Goal: Contribute content

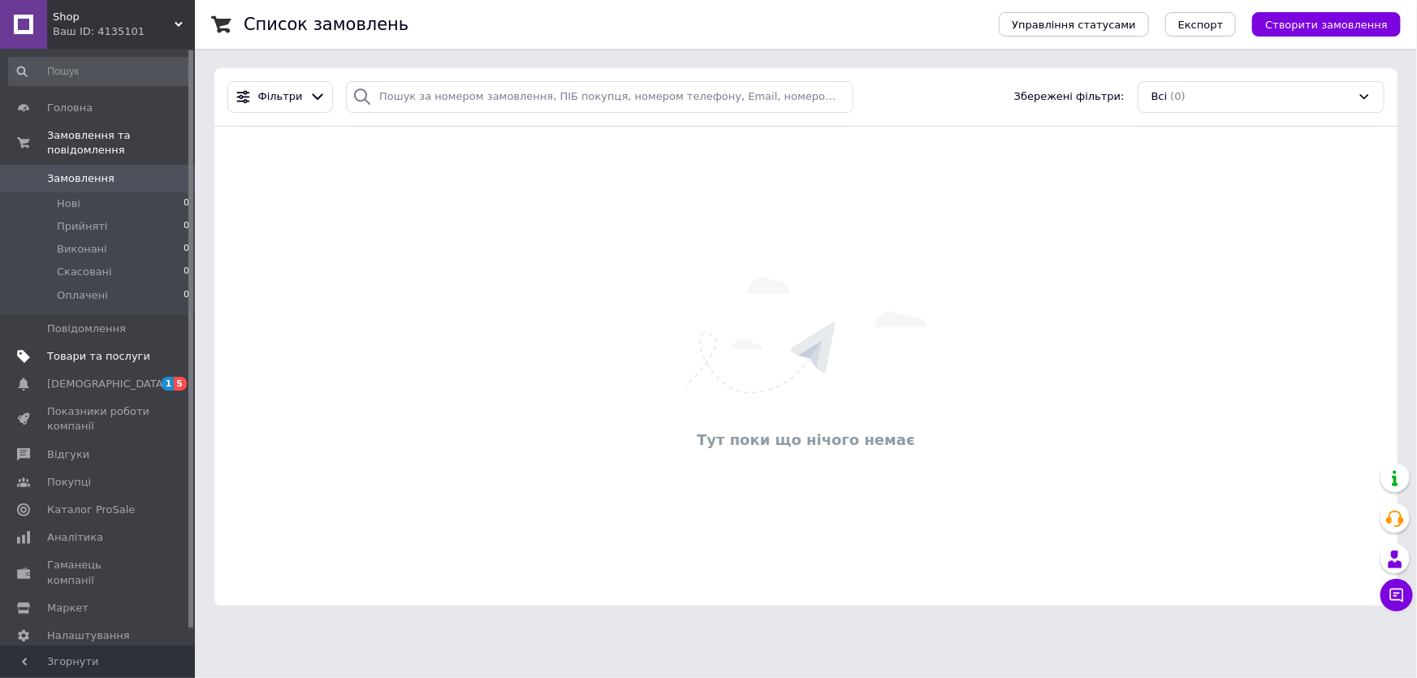
click at [86, 349] on span "Товари та послуги" at bounding box center [98, 356] width 103 height 15
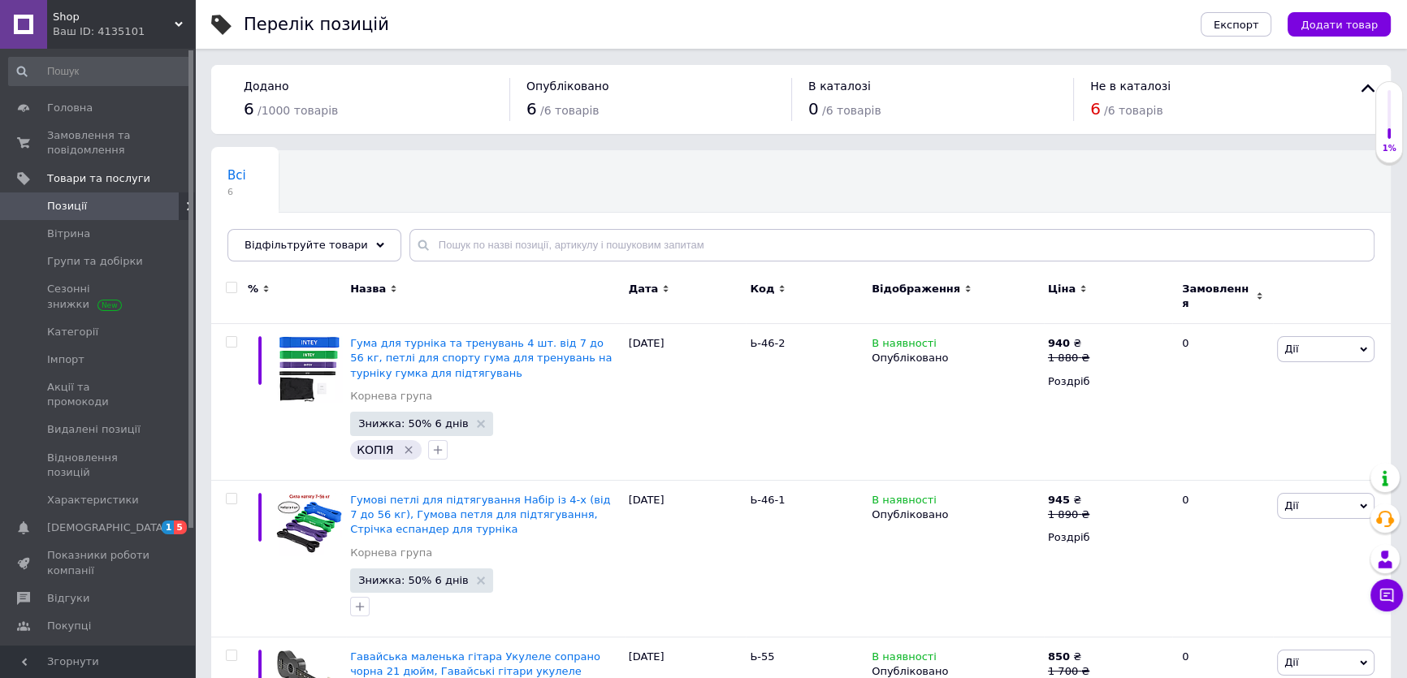
drag, startPoint x: 793, startPoint y: 200, endPoint x: 599, endPoint y: -293, distance: 529.8
click at [1352, 26] on span "Додати товар" at bounding box center [1338, 25] width 77 height 12
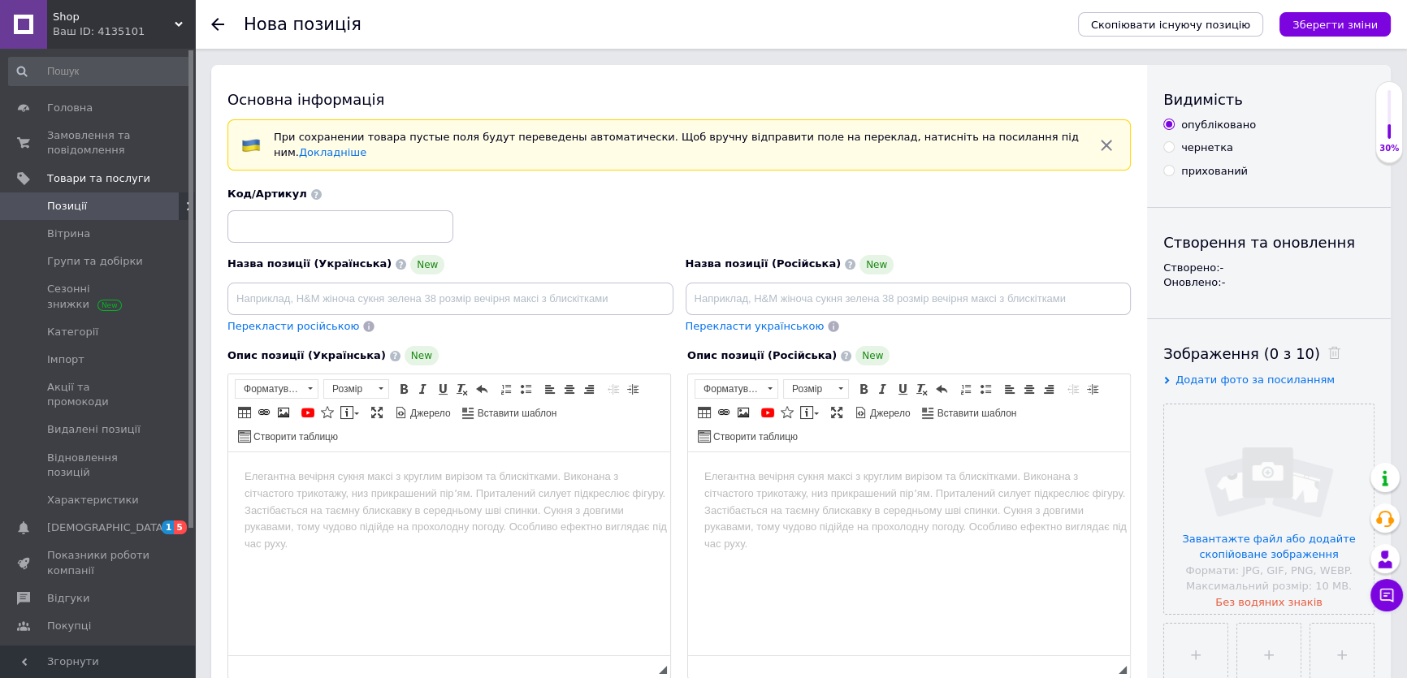
click at [828, 306] on div "Назва позиції (Російська) New Перекласти українською" at bounding box center [908, 295] width 458 height 92
click at [826, 286] on input at bounding box center [908, 299] width 446 height 32
paste input "Комплект геймерская клавиатура и мышка для телефона для пабга Блютуз мышка и кл…"
drag, startPoint x: 1121, startPoint y: 292, endPoint x: 1062, endPoint y: 284, distance: 59.7
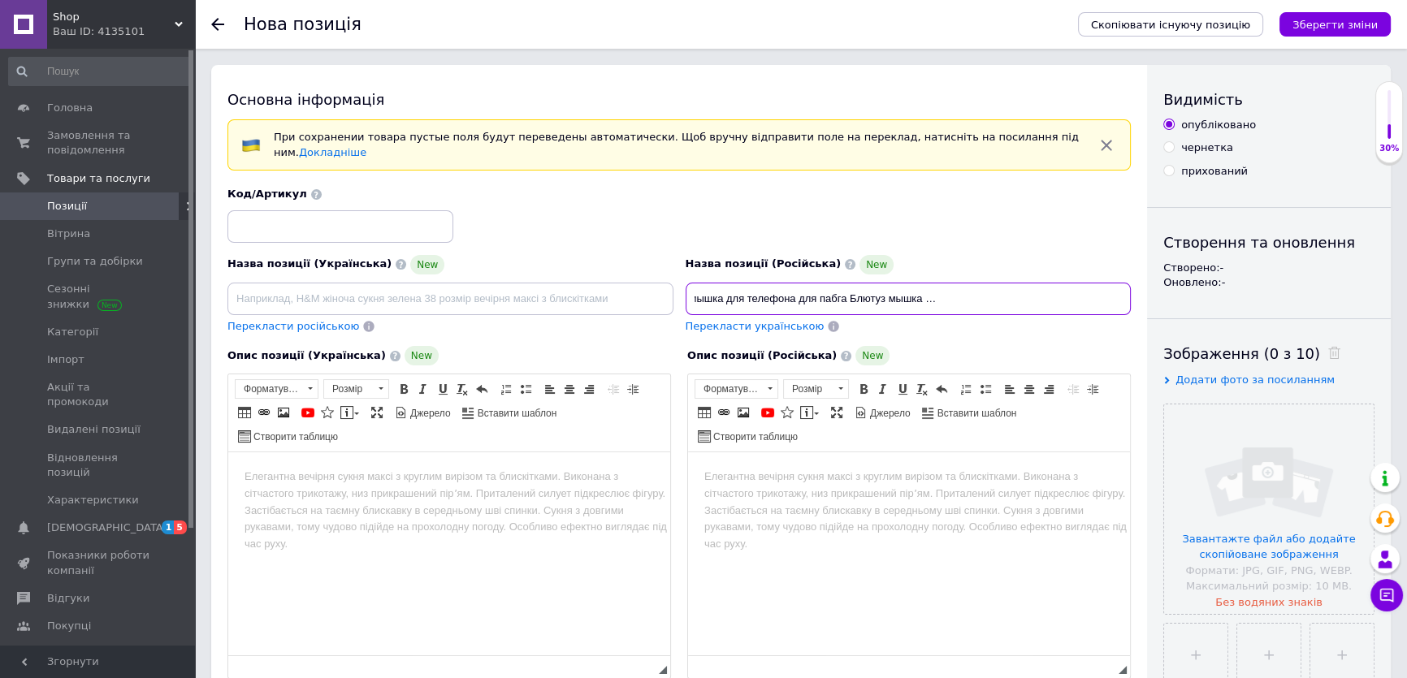
click at [1062, 284] on input "Комплект геймерская клавиатура и мышка для телефона для пабга Блютуз мышка и кл…" at bounding box center [908, 299] width 446 height 32
type input "Комплект геймерская клавиатура и мышка для телефона для пабга Блютуз мышка и кл…"
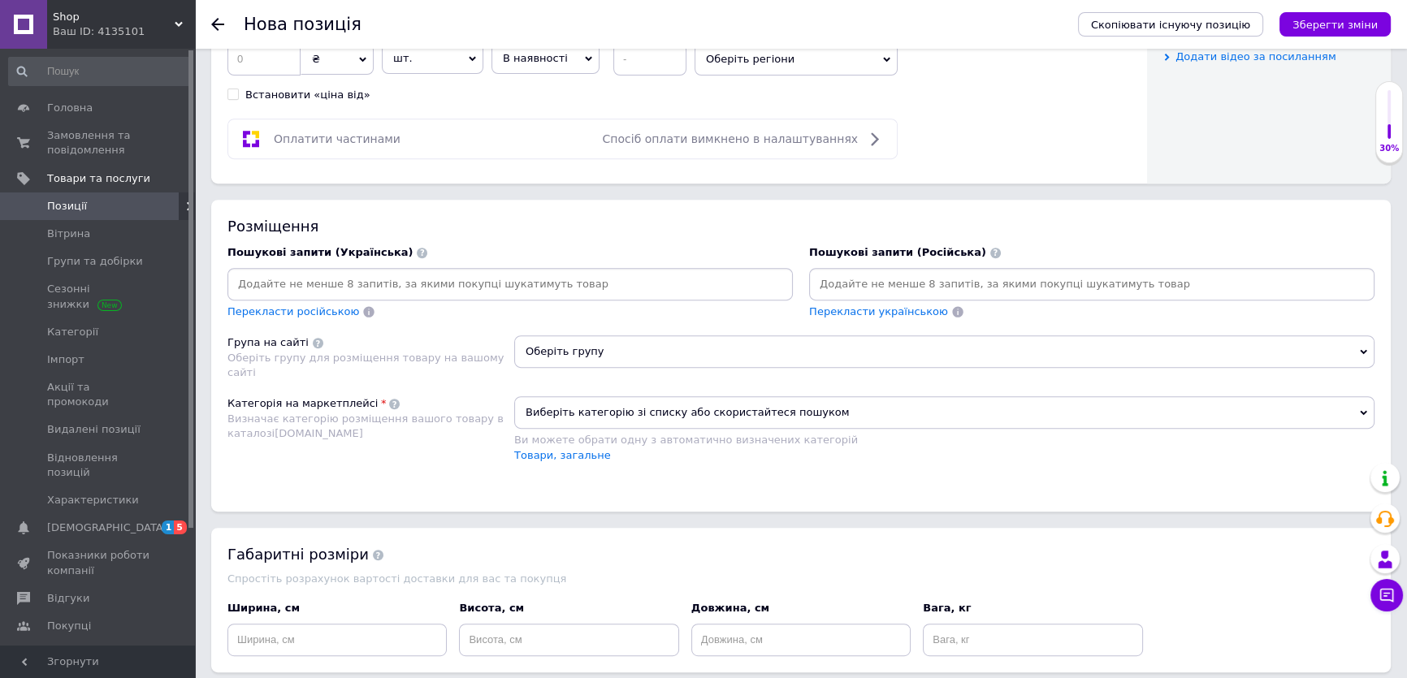
scroll to position [959, 0]
